Goal: Find specific page/section: Find specific page/section

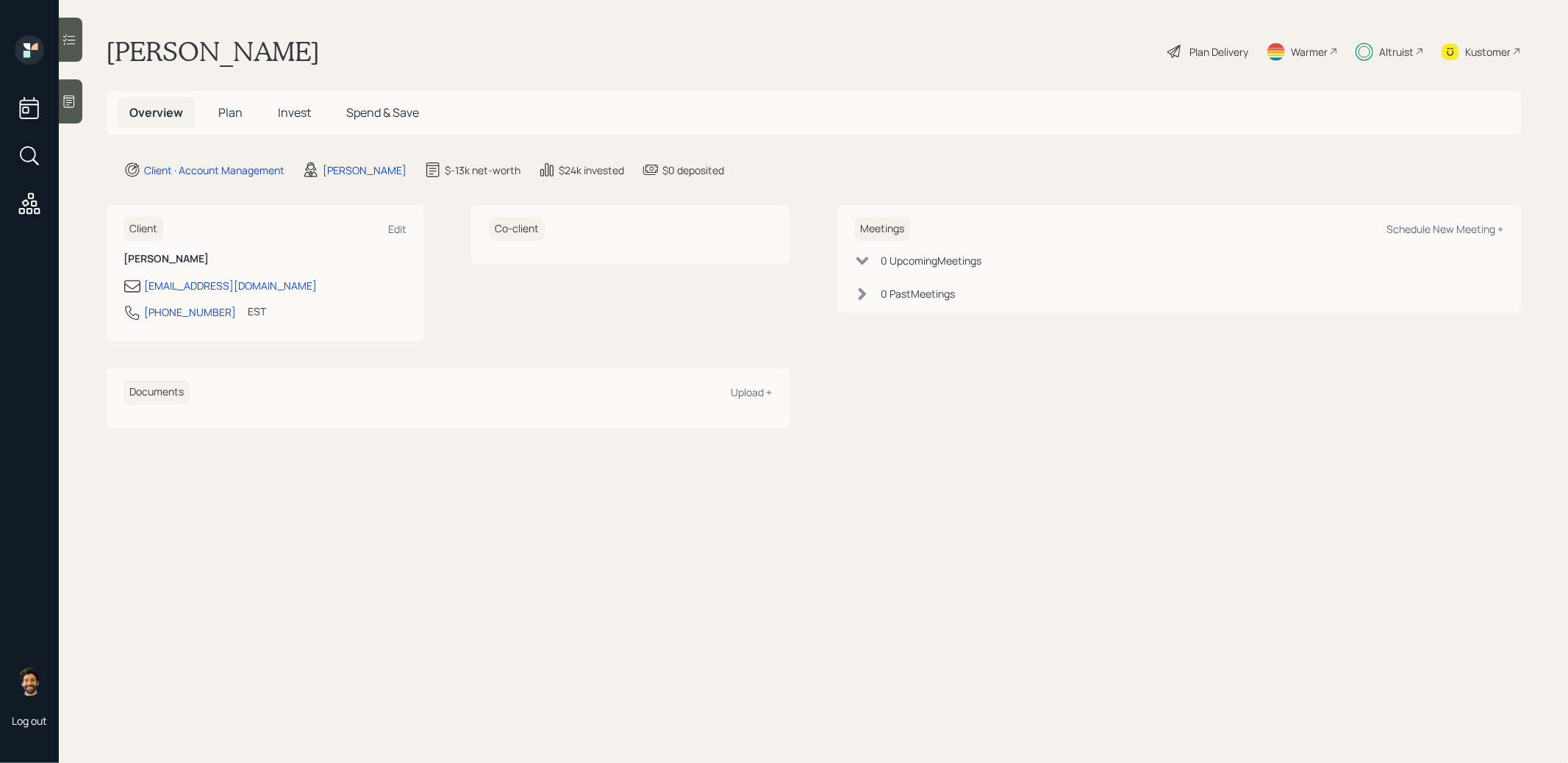
click at [1383, 48] on div "Altruist" at bounding box center [1396, 52] width 35 height 15
click at [1480, 44] on div "Kustomer" at bounding box center [1487, 52] width 45 height 15
